Goal: Transaction & Acquisition: Purchase product/service

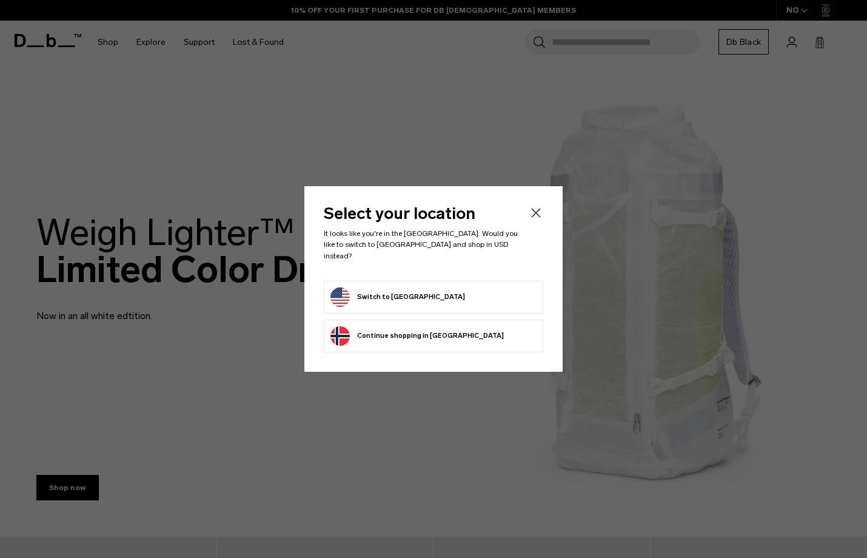
click at [404, 290] on button "Switch to [GEOGRAPHIC_DATA]" at bounding box center [397, 296] width 135 height 19
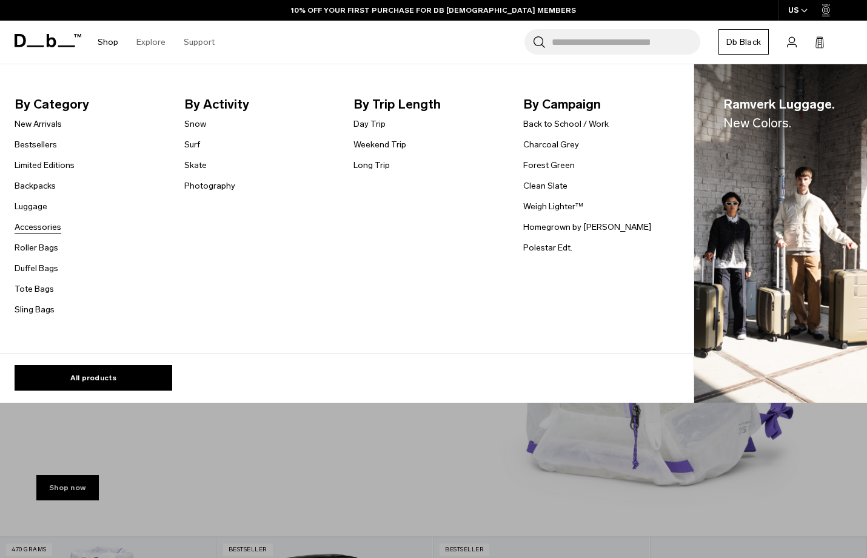
click at [44, 226] on link "Accessories" at bounding box center [38, 227] width 47 height 13
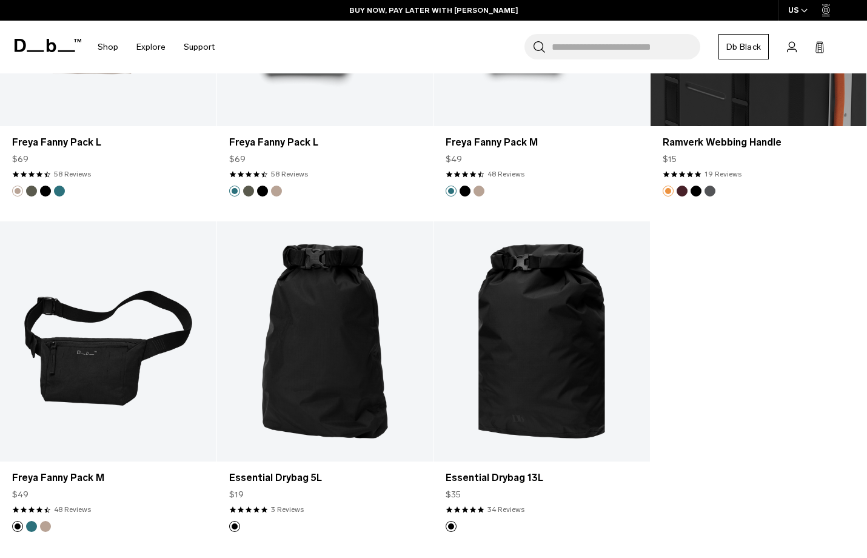
scroll to position [3447, 0]
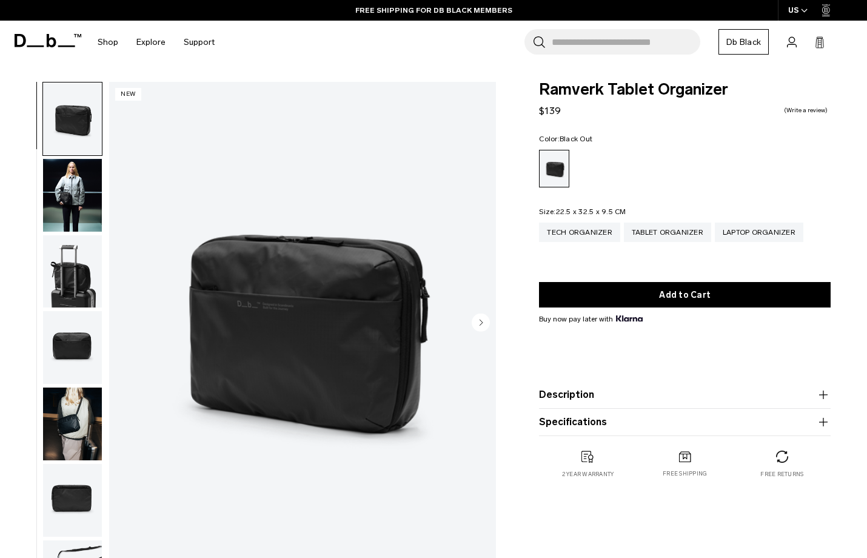
click at [70, 193] on img "button" at bounding box center [72, 195] width 59 height 73
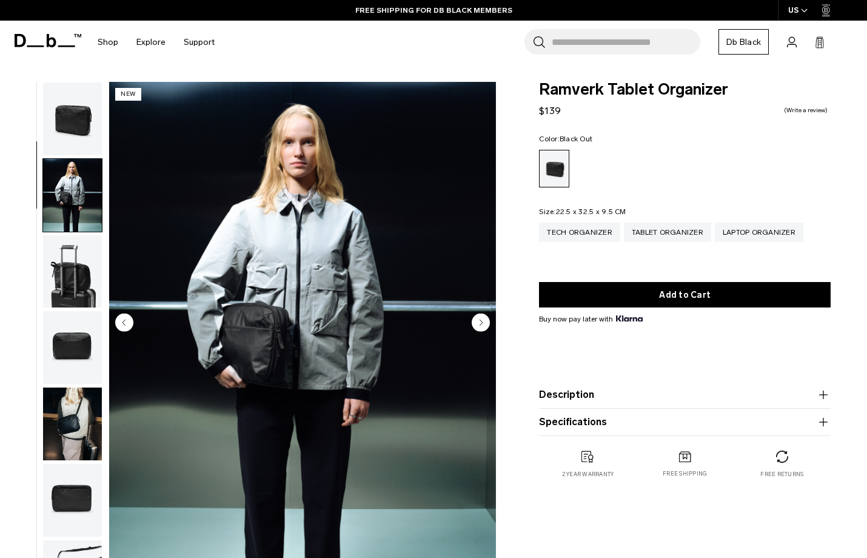
scroll to position [77, 0]
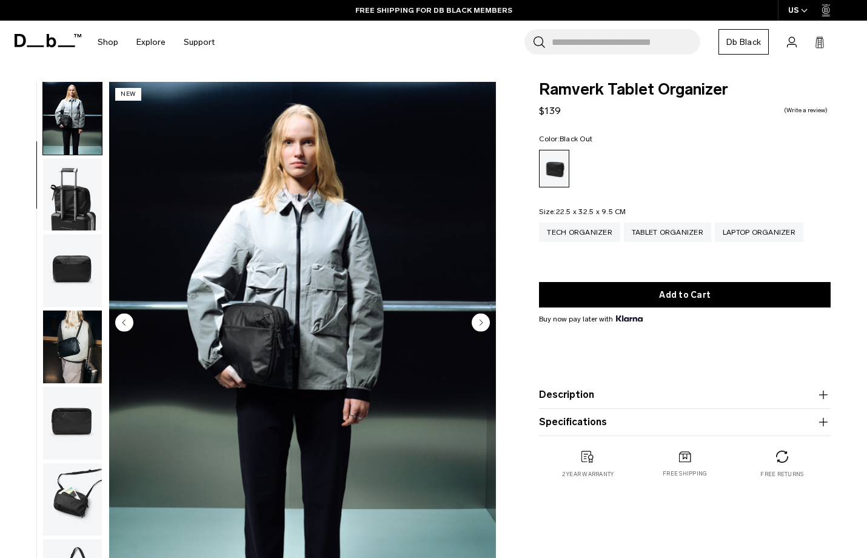
click at [482, 322] on icon "Next slide" at bounding box center [481, 321] width 3 height 5
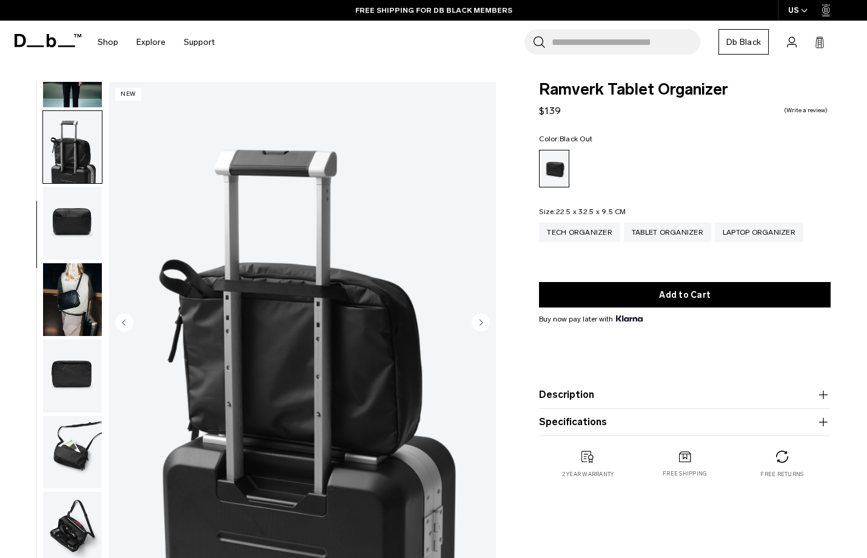
click at [482, 322] on icon "Next slide" at bounding box center [481, 321] width 3 height 5
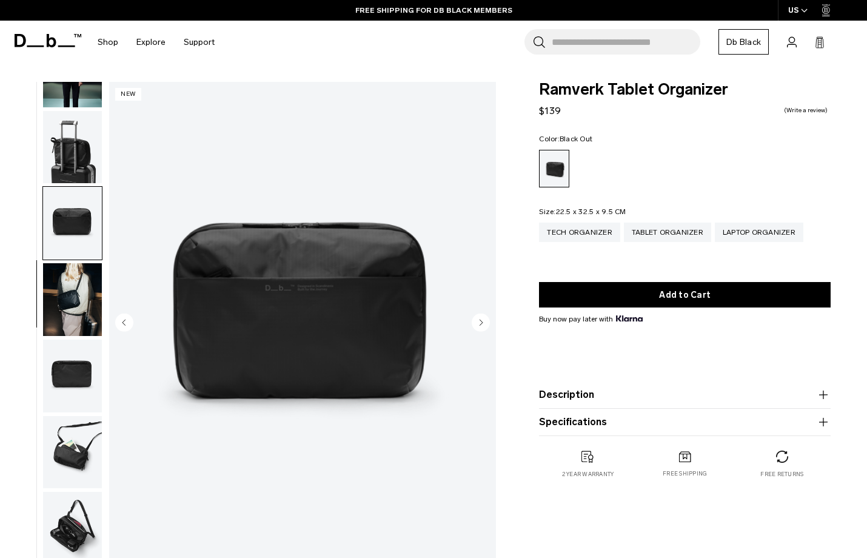
click at [482, 322] on icon "Next slide" at bounding box center [481, 321] width 3 height 5
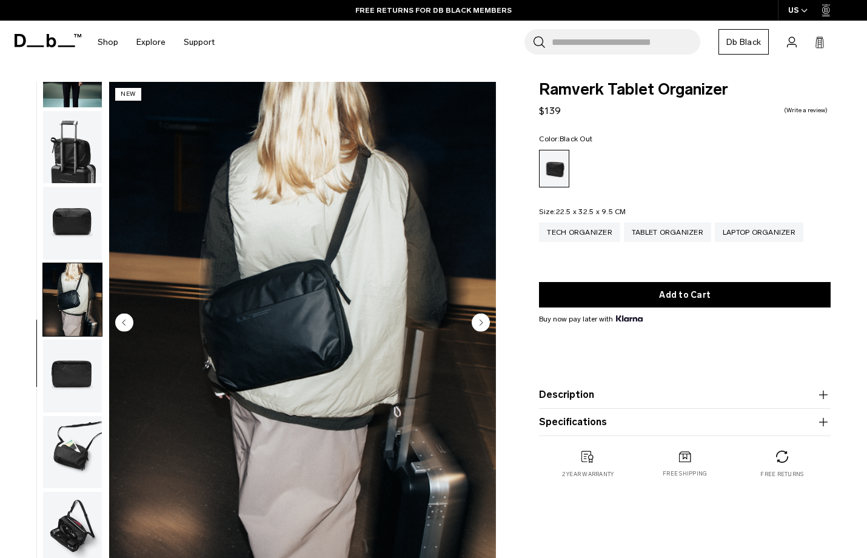
click at [482, 322] on icon "Next slide" at bounding box center [481, 321] width 3 height 5
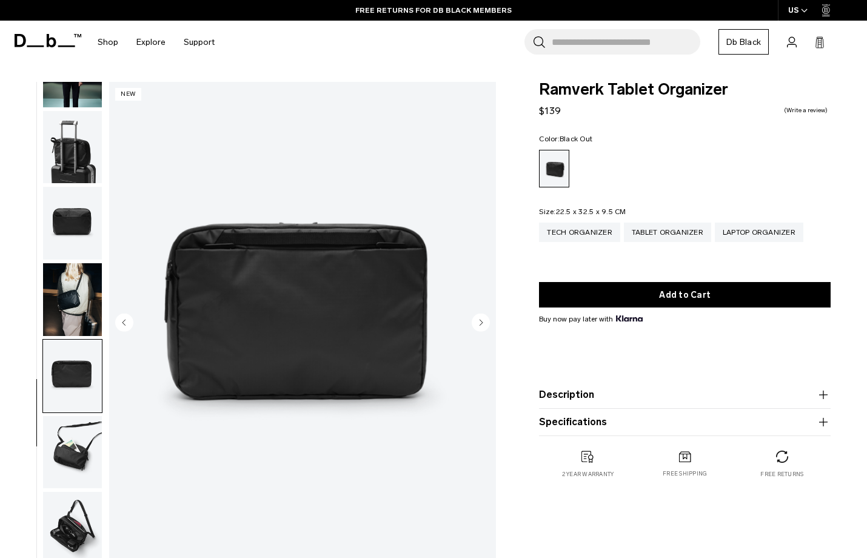
click at [482, 322] on icon "Next slide" at bounding box center [481, 321] width 3 height 5
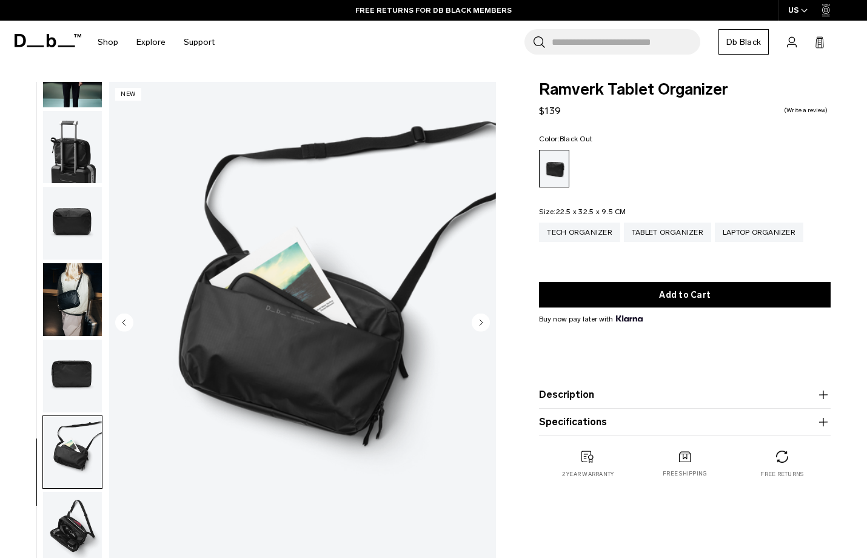
click at [482, 322] on icon "Next slide" at bounding box center [481, 321] width 3 height 5
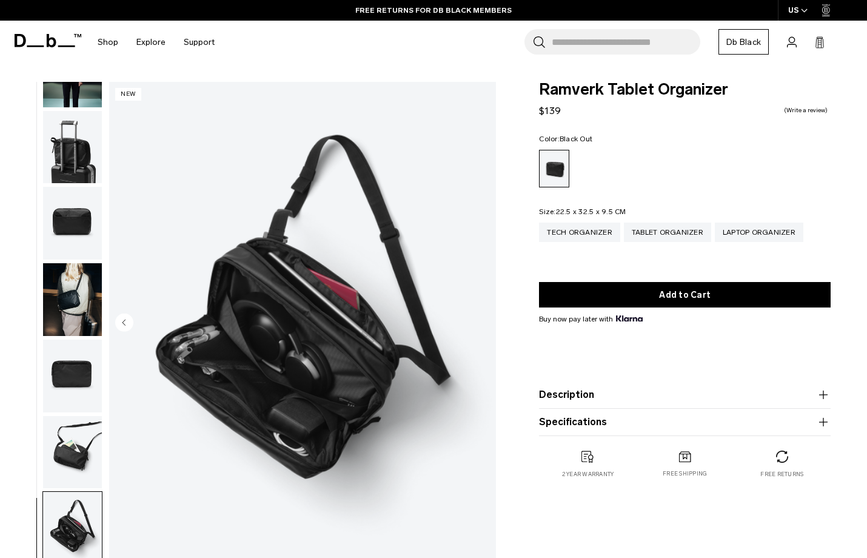
click at [482, 322] on img "8 / 8" at bounding box center [302, 323] width 387 height 483
